Goal: Task Accomplishment & Management: Manage account settings

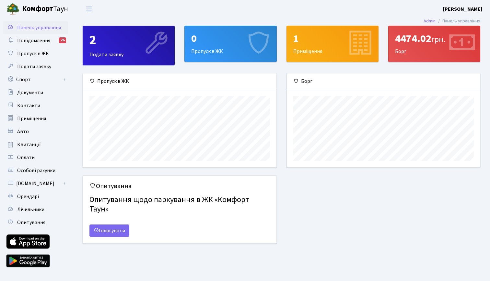
scroll to position [94, 193]
click at [32, 199] on span "Орендарі" at bounding box center [28, 196] width 22 height 7
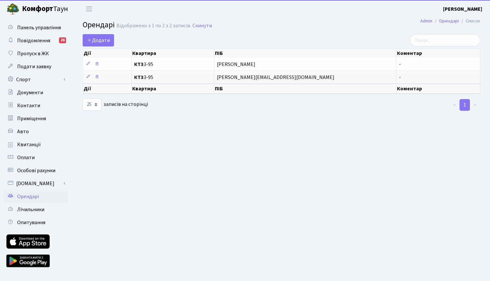
select select "25"
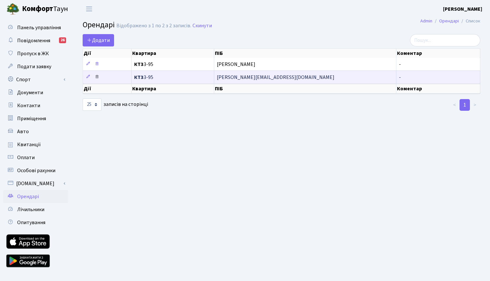
click at [98, 79] on icon at bounding box center [97, 76] width 5 height 5
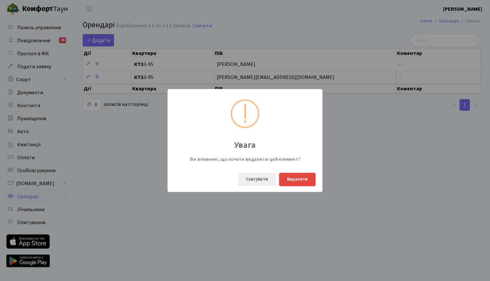
click at [303, 180] on button "Видалити" at bounding box center [297, 179] width 37 height 13
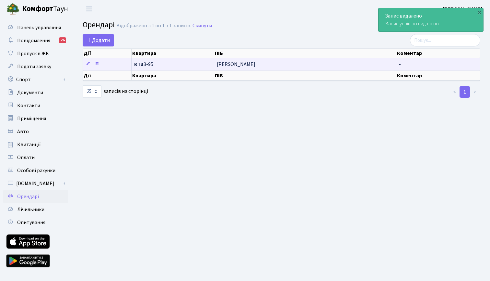
click at [184, 70] on td "КТ3 3-95" at bounding box center [173, 64] width 83 height 13
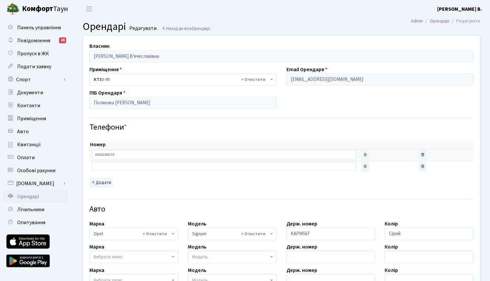
select select "1817"
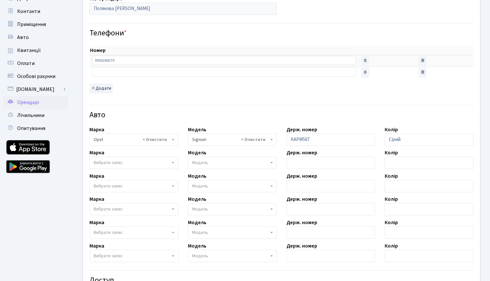
scroll to position [94, 0]
